Goal: Task Accomplishment & Management: Manage account settings

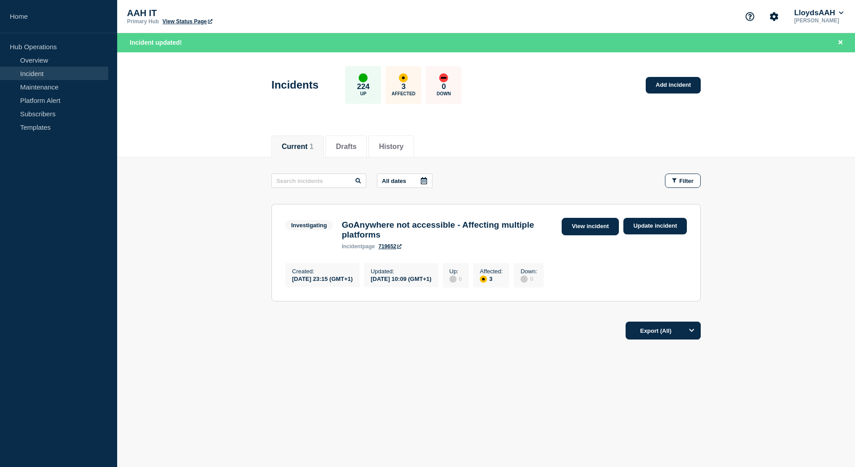
click at [587, 225] on link "View incident" at bounding box center [591, 226] width 58 height 17
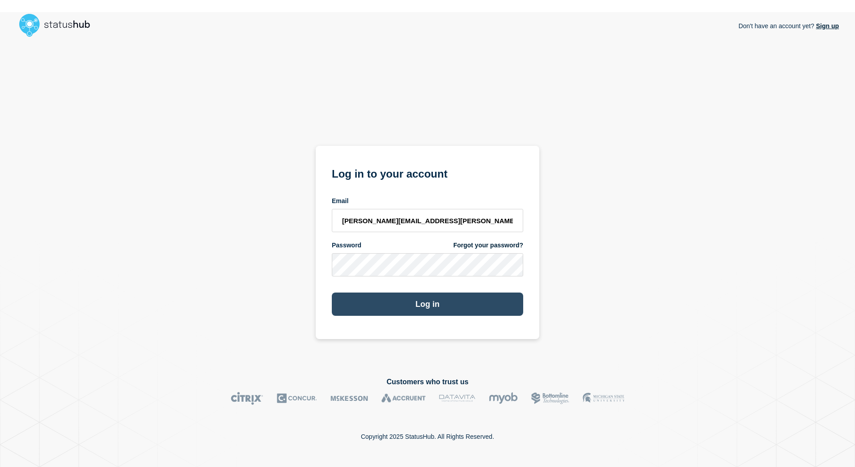
click at [432, 307] on button "Log in" at bounding box center [427, 304] width 191 height 23
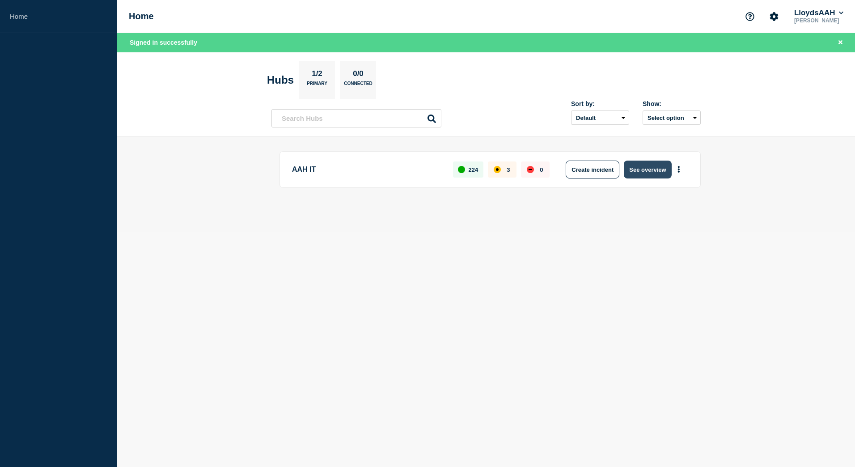
click at [646, 169] on button "See overview" at bounding box center [647, 170] width 47 height 18
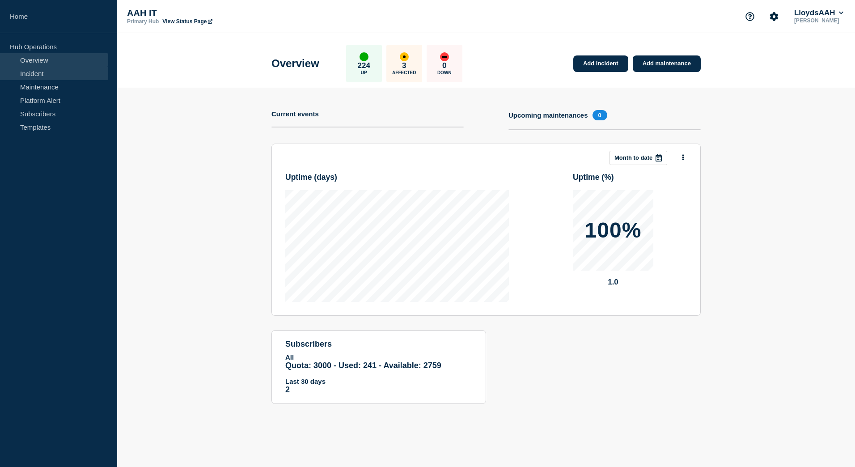
click at [45, 72] on link "Incident" at bounding box center [54, 73] width 108 height 13
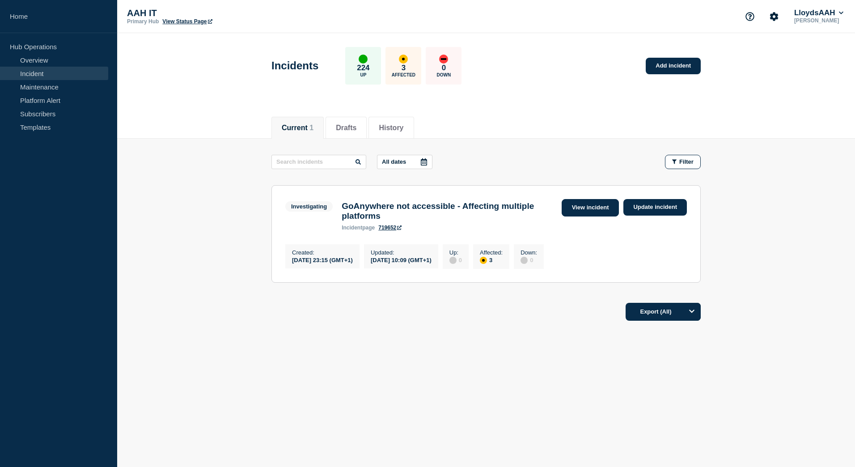
click at [587, 209] on link "View incident" at bounding box center [591, 207] width 58 height 17
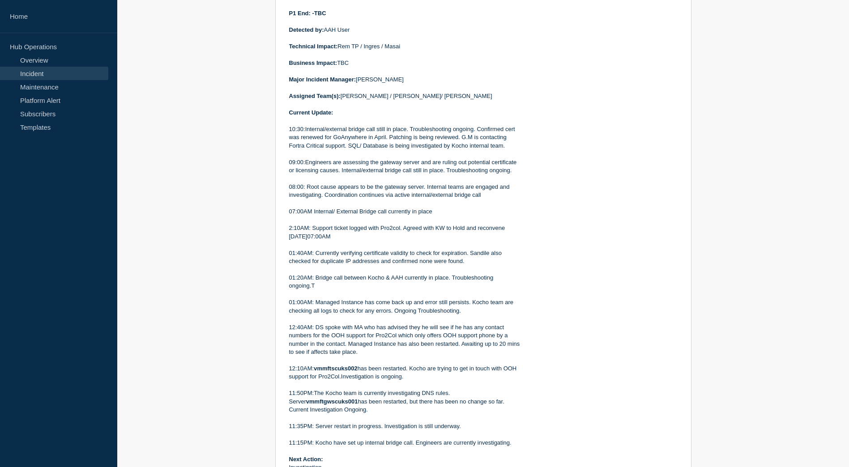
scroll to position [134, 0]
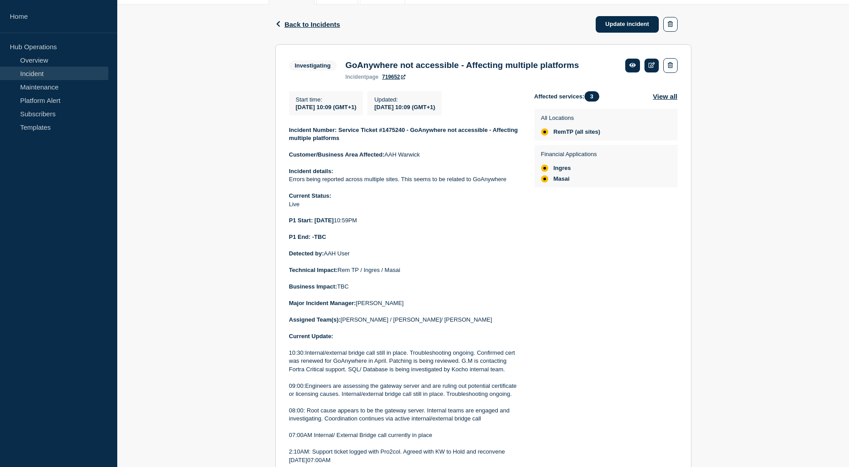
click at [289, 198] on strong "Current Status:" at bounding box center [310, 195] width 43 height 7
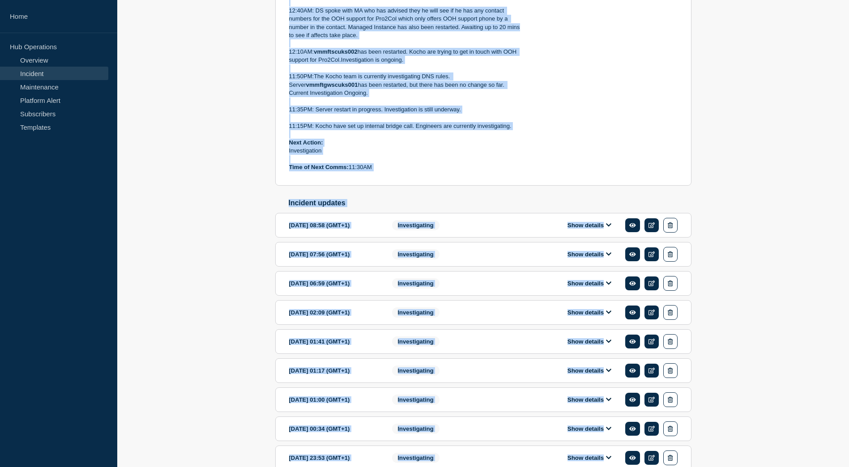
scroll to position [724, 0]
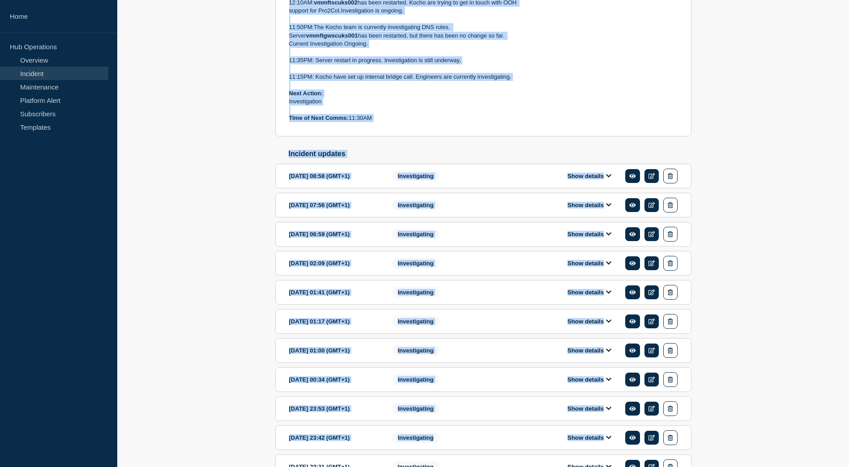
drag, startPoint x: 289, startPoint y: 130, endPoint x: 375, endPoint y: 123, distance: 86.2
drag, startPoint x: 375, startPoint y: 123, endPoint x: 366, endPoint y: 77, distance: 46.9
copy div "Incident Number: Service Ticket #1475240 - GoAnywhere not accessible - Affectin…"
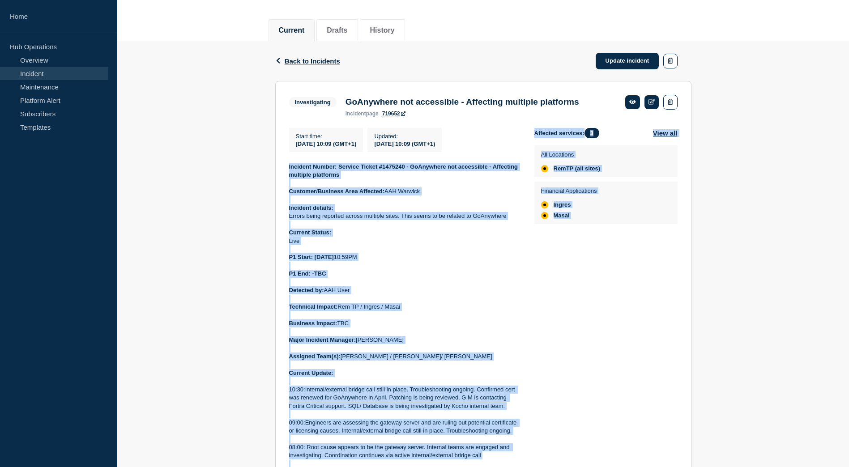
scroll to position [0, 0]
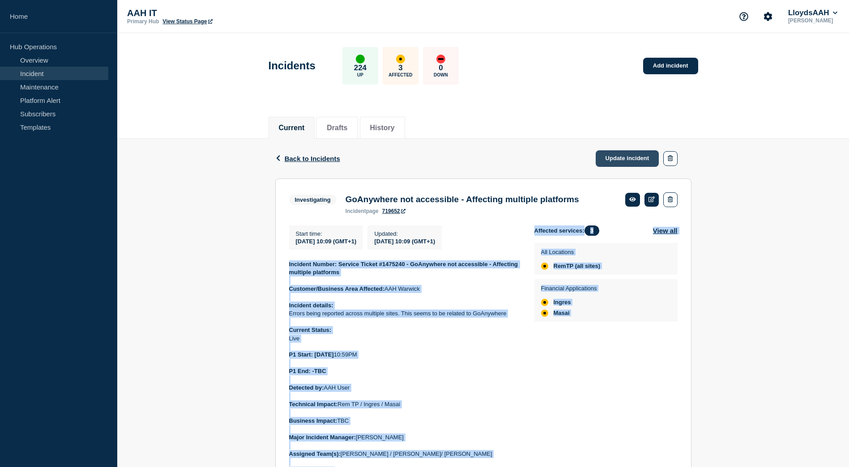
click at [614, 156] on link "Update incident" at bounding box center [627, 158] width 64 height 17
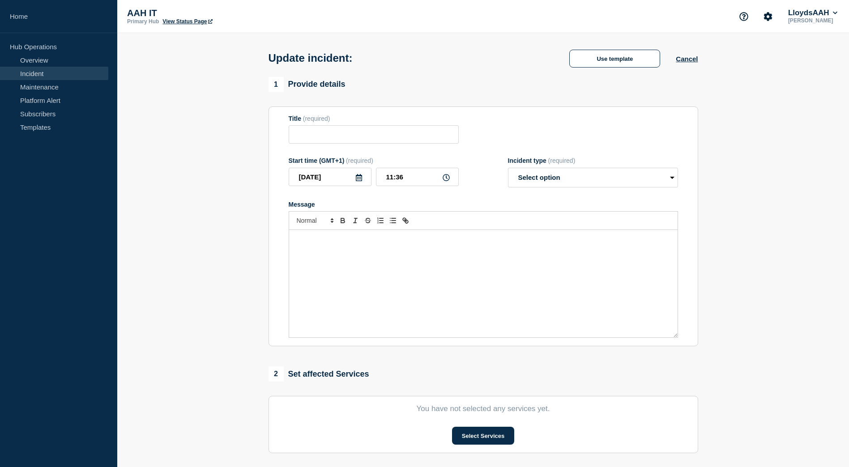
type input "GoAnywhere not accessible - Affecting multiple platforms"
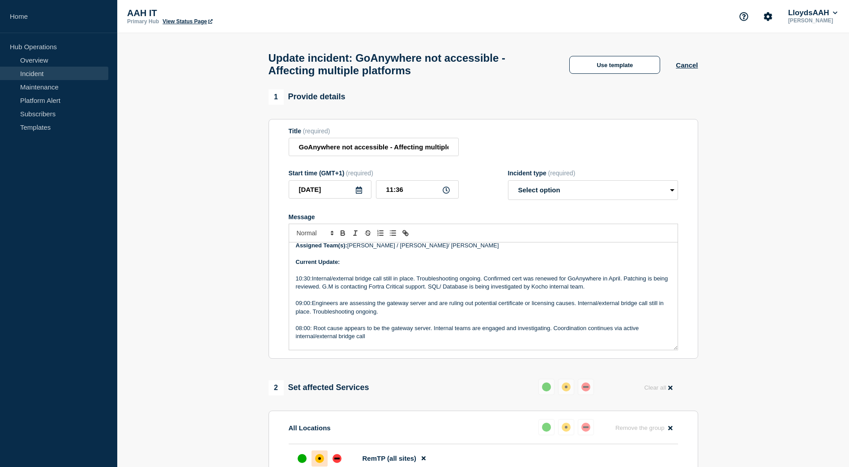
scroll to position [134, 0]
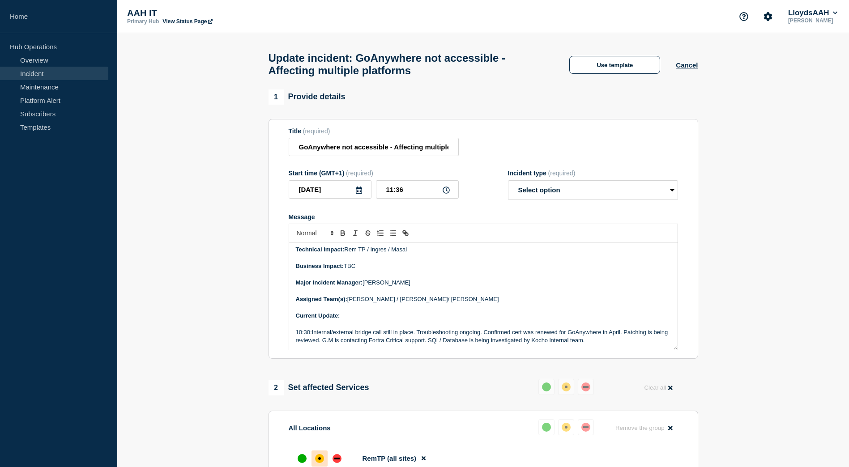
click at [386, 326] on p "Message" at bounding box center [483, 324] width 375 height 8
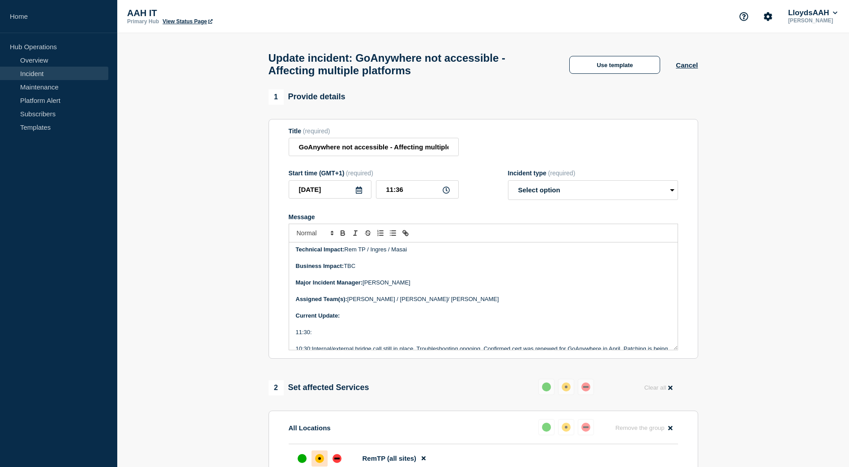
click at [469, 335] on p "11:30:" at bounding box center [483, 332] width 375 height 8
click at [372, 336] on p "11:30:" at bounding box center [483, 332] width 375 height 8
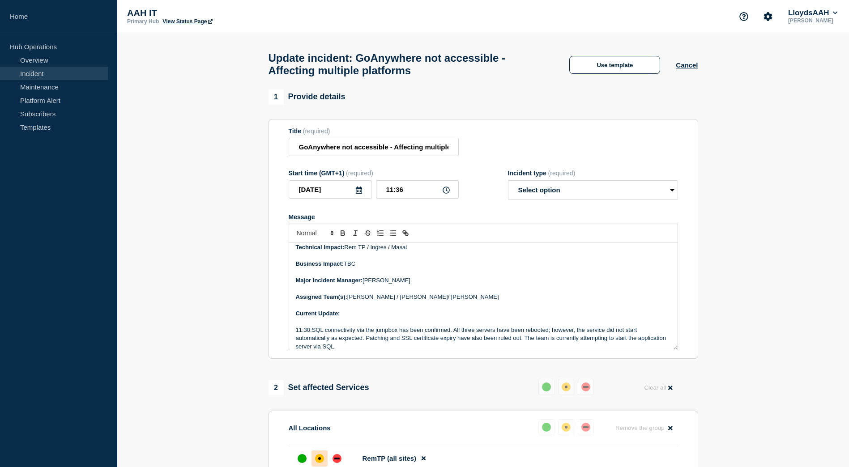
scroll to position [181, 0]
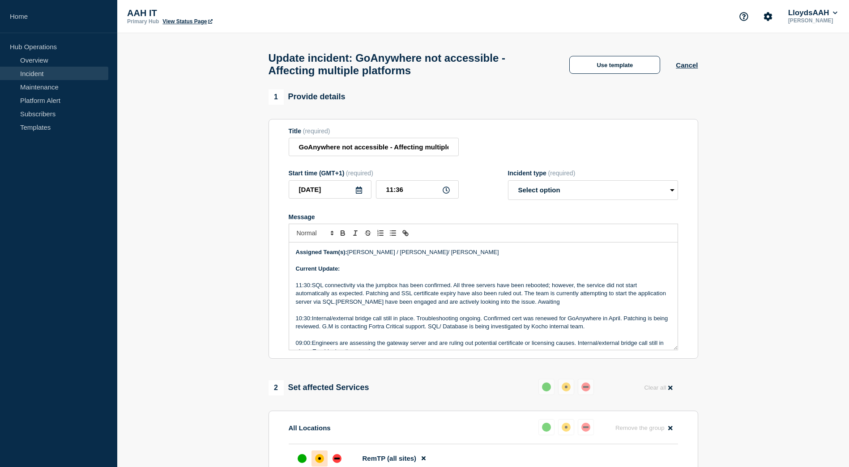
click at [591, 306] on p "11:30:SQL connectivity via the jumpbox has been confirmed. All three servers ha…" at bounding box center [483, 293] width 375 height 25
click at [563, 306] on p "11:30:SQL connectivity via the jumpbox has been confirmed. All three servers ha…" at bounding box center [483, 293] width 375 height 25
click at [576, 306] on p "11:30:SQL connectivity via the jumpbox has been confirmed. All three servers ha…" at bounding box center [483, 293] width 375 height 25
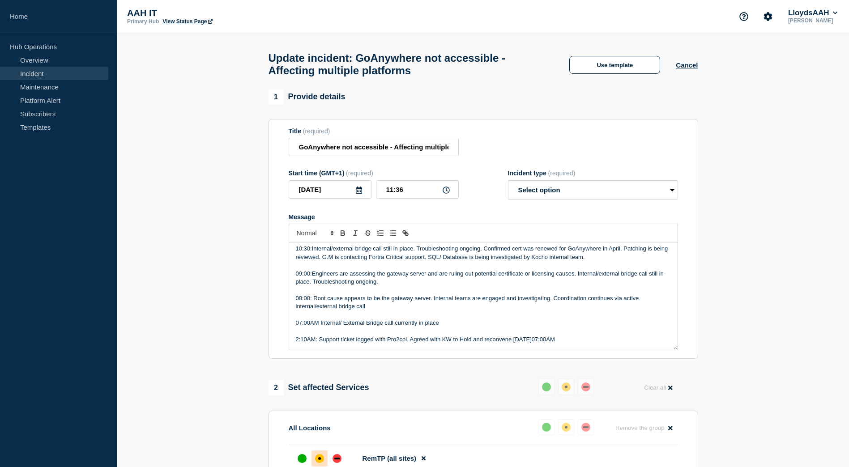
scroll to position [465, 0]
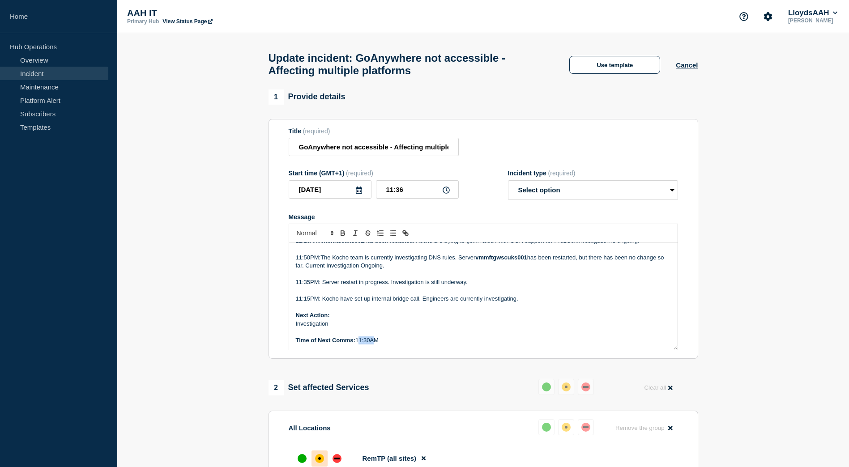
drag, startPoint x: 370, startPoint y: 346, endPoint x: 357, endPoint y: 345, distance: 12.6
click at [357, 345] on p "Time of Next Comms: 11:30AM" at bounding box center [483, 340] width 375 height 8
click at [380, 345] on p "Time of Next Comms: 12:30AM" at bounding box center [483, 340] width 375 height 8
click at [591, 191] on select "Select option Investigating Identified Monitoring Resolved" at bounding box center [593, 190] width 170 height 20
select select "investigating"
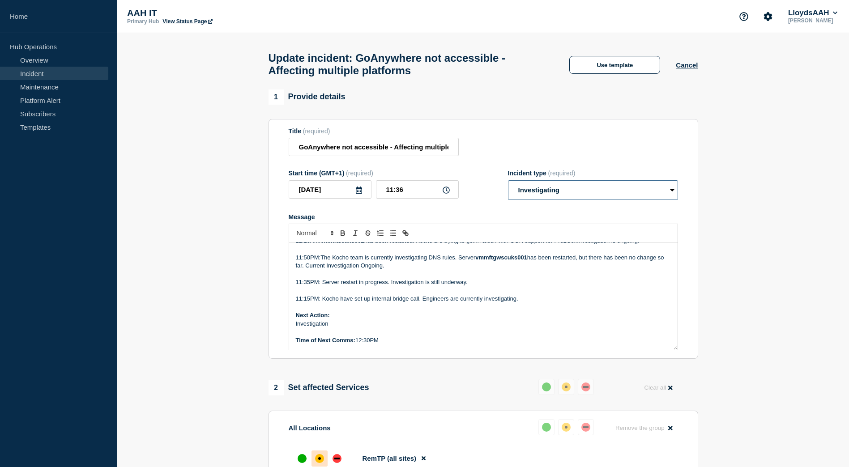
click at [508, 184] on select "Select option Investigating Identified Monitoring Resolved" at bounding box center [593, 190] width 170 height 20
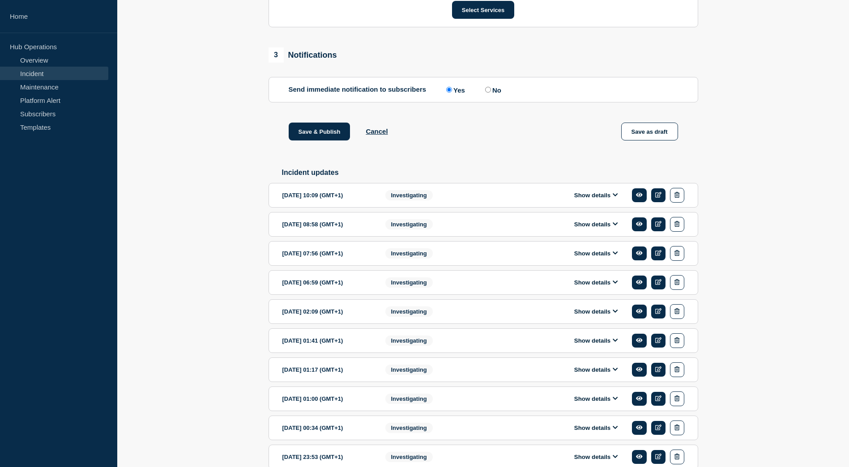
scroll to position [582, 0]
click at [318, 136] on button "Save & Publish" at bounding box center [320, 131] width 62 height 18
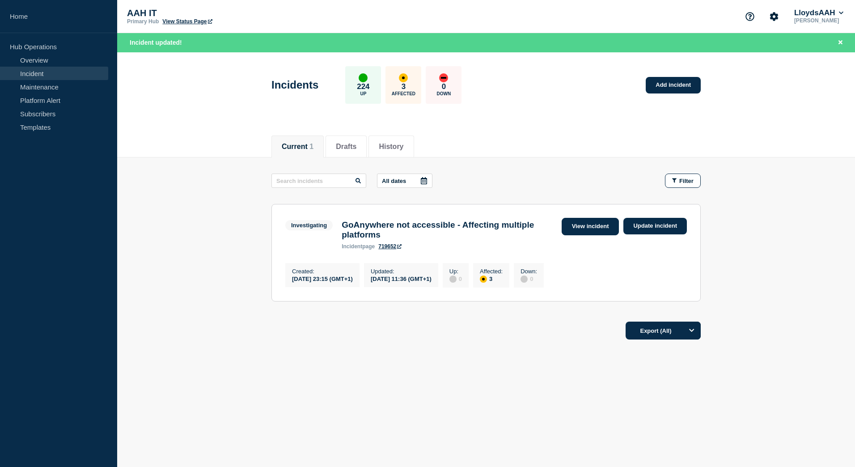
click at [593, 226] on link "View incident" at bounding box center [591, 226] width 58 height 17
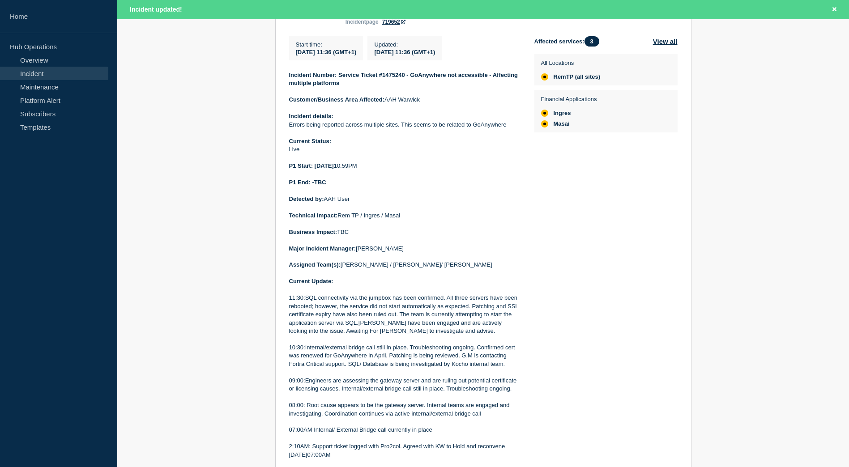
scroll to position [224, 0]
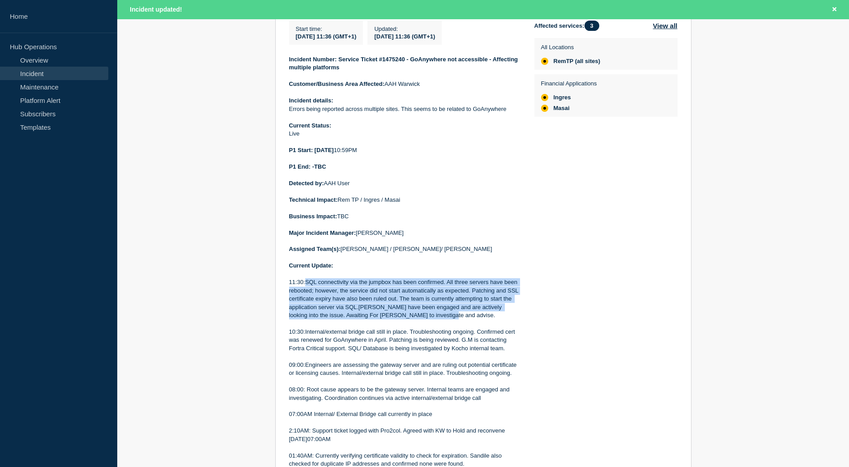
drag, startPoint x: 393, startPoint y: 314, endPoint x: 306, endPoint y: 288, distance: 91.0
click at [306, 288] on p "11:30:SQL connectivity via the jumpbox has been confirmed. All three servers ha…" at bounding box center [404, 298] width 231 height 41
drag, startPoint x: 306, startPoint y: 288, endPoint x: 321, endPoint y: 288, distance: 14.8
copy p "SQL connectivity via the jumpbox has been confirmed. All three servers have bee…"
